Goal: Task Accomplishment & Management: Manage account settings

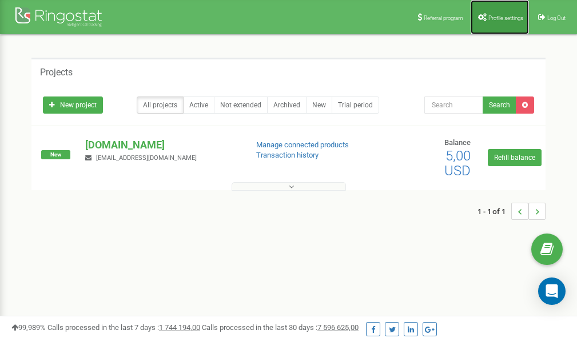
click at [511, 24] on link "Profile settings" at bounding box center [500, 17] width 58 height 34
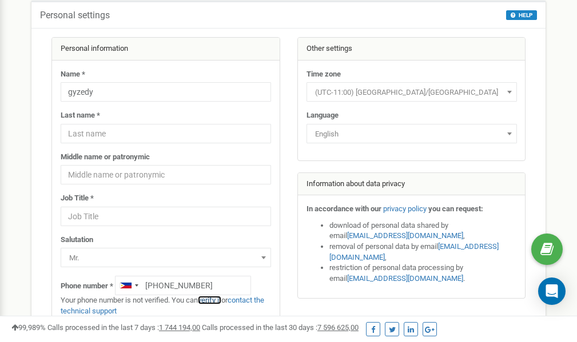
click at [215, 300] on link "verify it" at bounding box center [209, 300] width 23 height 9
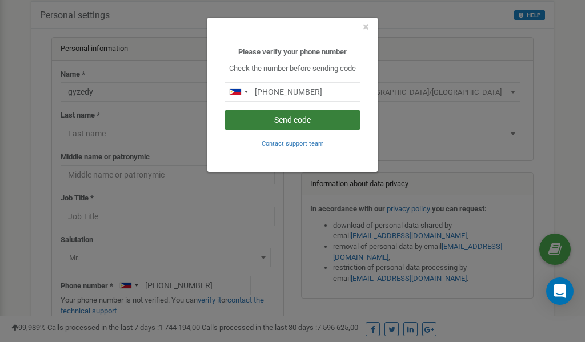
click at [302, 118] on button "Send code" at bounding box center [293, 119] width 136 height 19
